Goal: Task Accomplishment & Management: Use online tool/utility

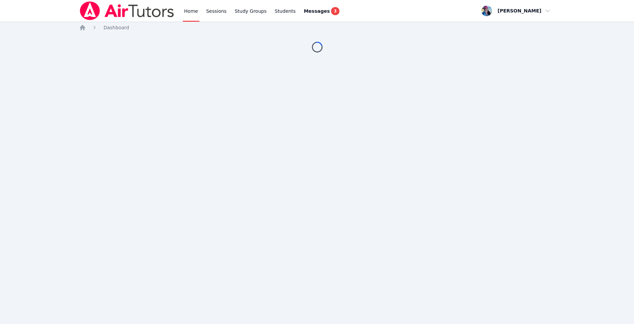
click at [456, 130] on div "Home Sessions Study Groups Students Messages 3 Open user menu Megan Nepshinsky …" at bounding box center [317, 162] width 634 height 324
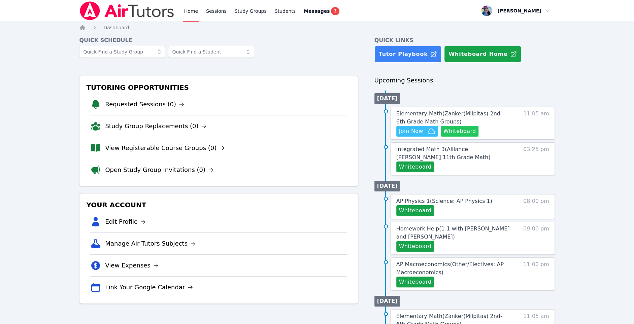
click at [454, 133] on button "Whiteboard" at bounding box center [459, 131] width 38 height 11
click at [407, 114] on span "Elementary Math ( Zanker(Milpitas) 2nd-6th Grade Math Groups )" at bounding box center [449, 117] width 106 height 14
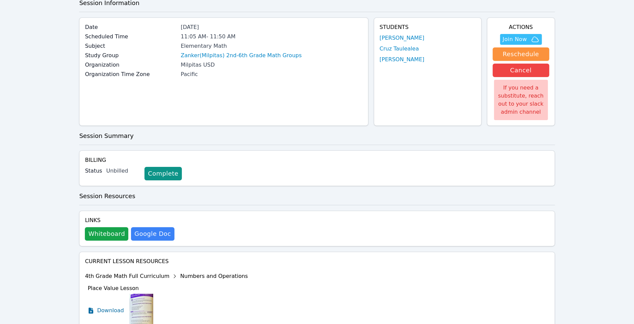
scroll to position [1, 0]
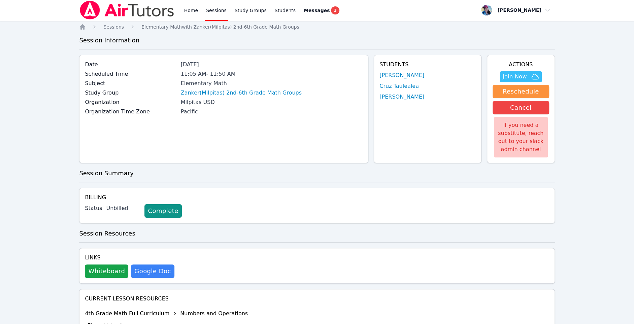
click at [215, 92] on link "Zanker(Milpitas) 2nd-6th Grade Math Groups" at bounding box center [241, 93] width 121 height 8
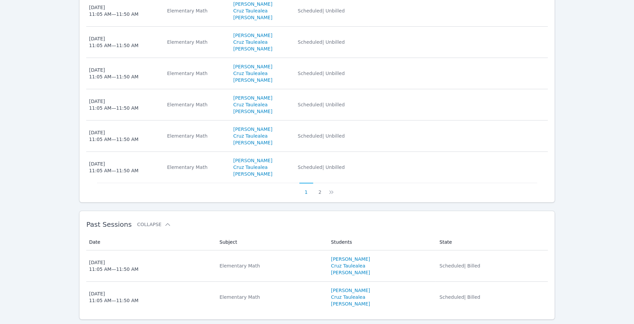
scroll to position [403, 0]
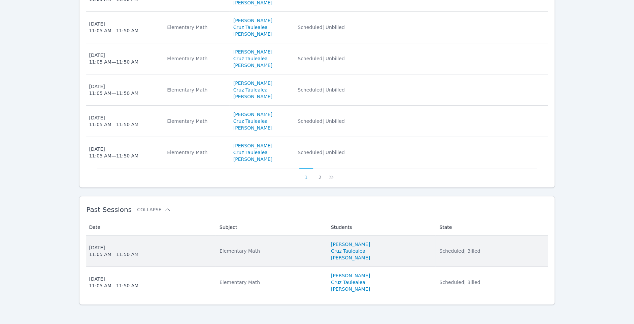
click at [182, 253] on span "Fri Oct 3, 2025 11:05 AM — 11:50 AM" at bounding box center [150, 250] width 122 height 13
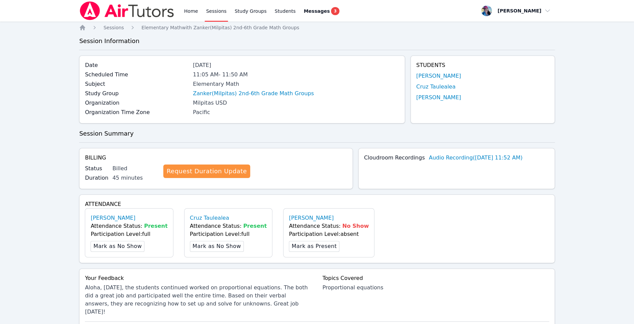
scroll to position [336, 0]
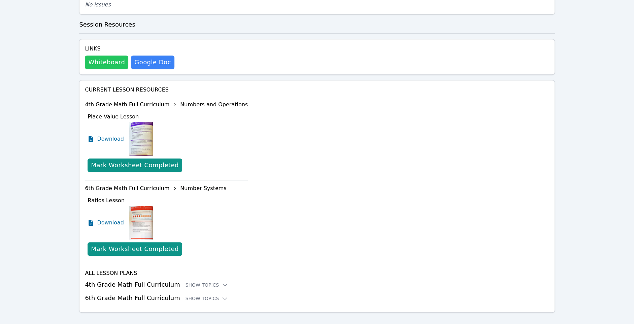
click at [107, 56] on button "Whiteboard" at bounding box center [106, 62] width 43 height 13
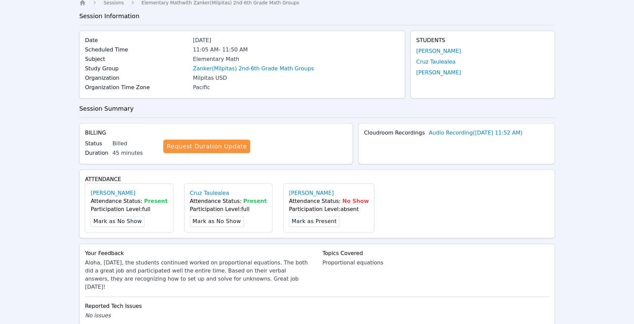
scroll to position [0, 0]
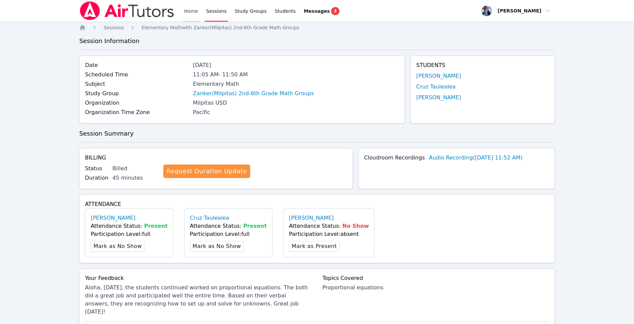
click at [188, 12] on link "Home" at bounding box center [191, 11] width 16 height 22
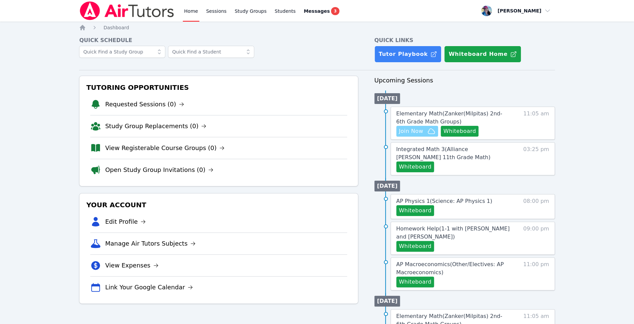
click at [420, 130] on span "Join Now" at bounding box center [411, 131] width 24 height 8
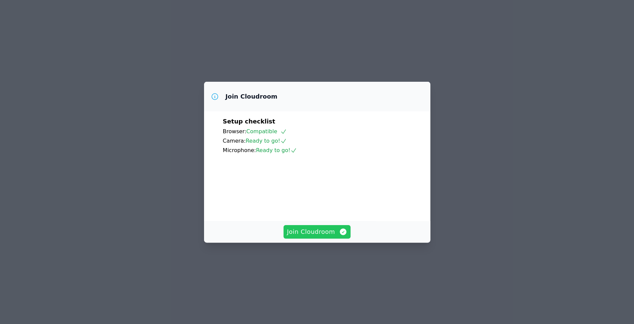
click at [315, 237] on span "Join Cloudroom" at bounding box center [317, 231] width 60 height 9
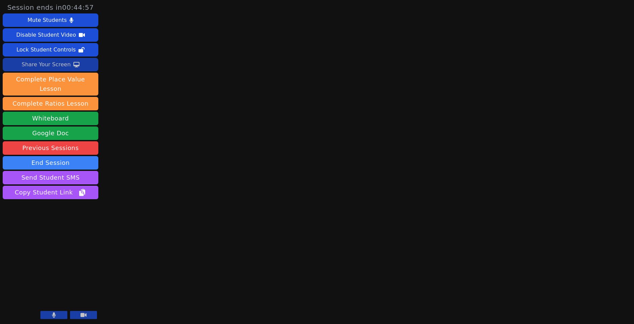
click at [45, 63] on div "Share Your Screen" at bounding box center [46, 64] width 49 height 11
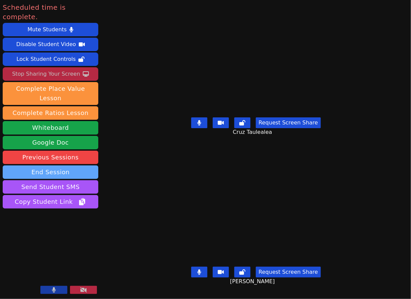
click at [68, 166] on button "End Session" at bounding box center [51, 172] width 96 height 13
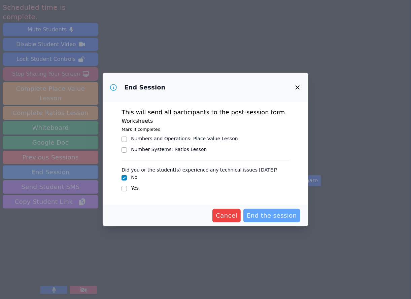
click at [277, 213] on span "End the session" at bounding box center [272, 215] width 50 height 9
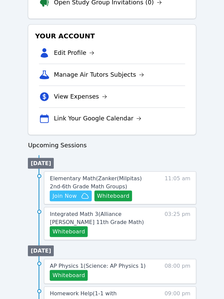
scroll to position [310, 0]
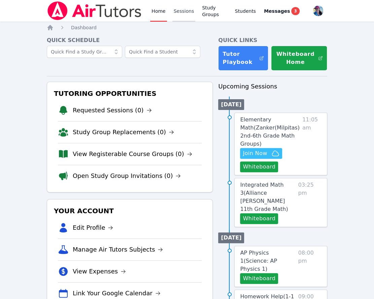
click at [184, 12] on link "Sessions" at bounding box center [183, 11] width 23 height 22
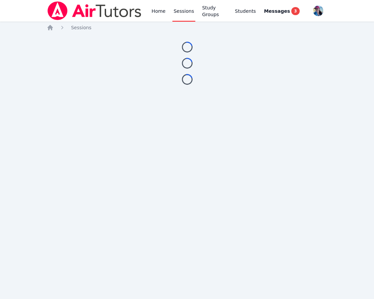
click at [183, 13] on link "Sessions" at bounding box center [183, 11] width 23 height 22
click at [182, 8] on link "Sessions" at bounding box center [183, 11] width 23 height 22
click at [184, 9] on link "Sessions" at bounding box center [183, 11] width 23 height 22
click at [185, 11] on link "Sessions" at bounding box center [183, 11] width 23 height 22
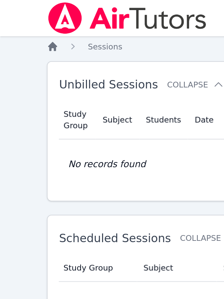
click at [28, 29] on icon "Breadcrumb" at bounding box center [31, 27] width 7 height 7
